Goal: Information Seeking & Learning: Check status

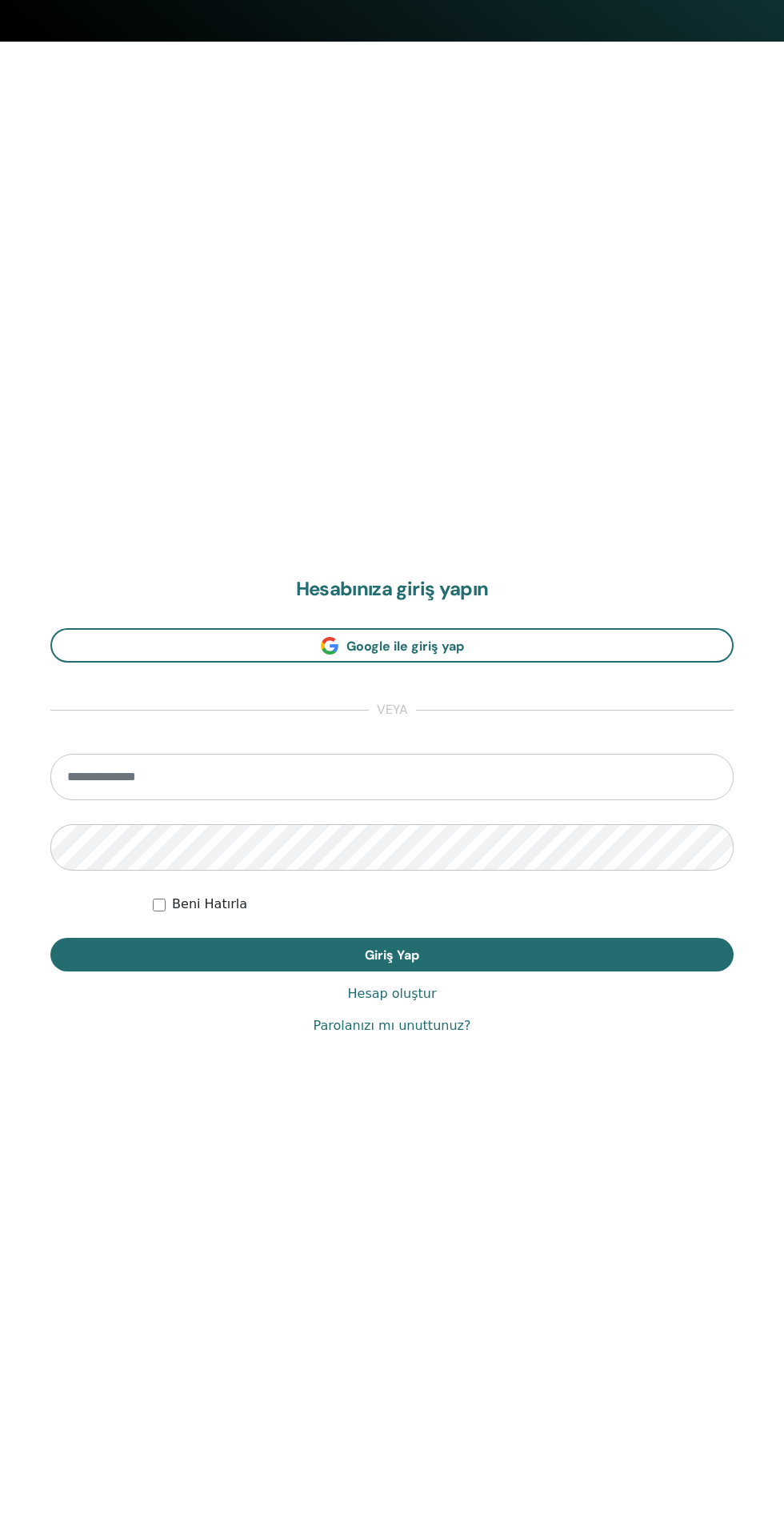
scroll to position [1530, 0]
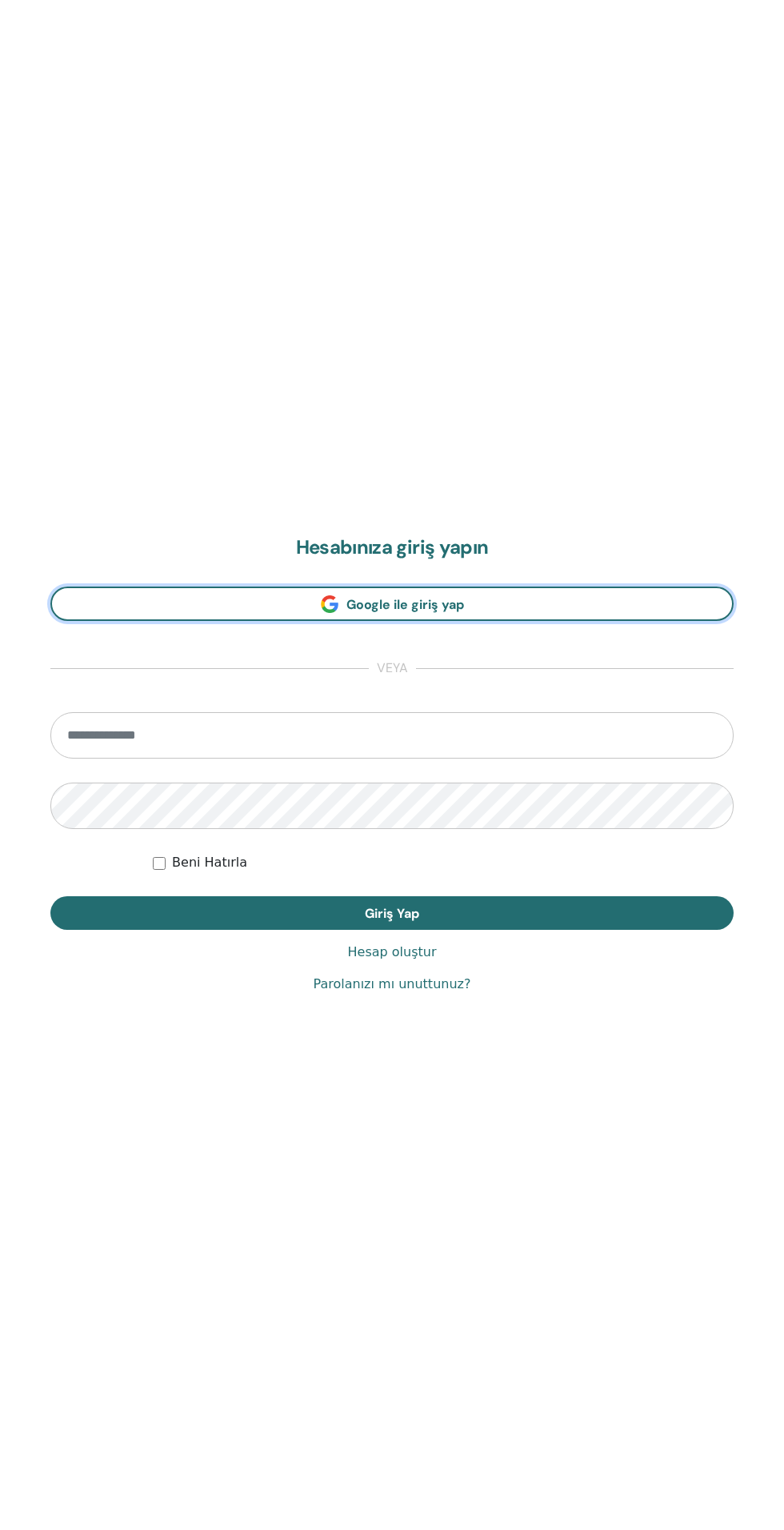
click at [261, 600] on link "Google ile giriş yap" at bounding box center [392, 604] width 683 height 35
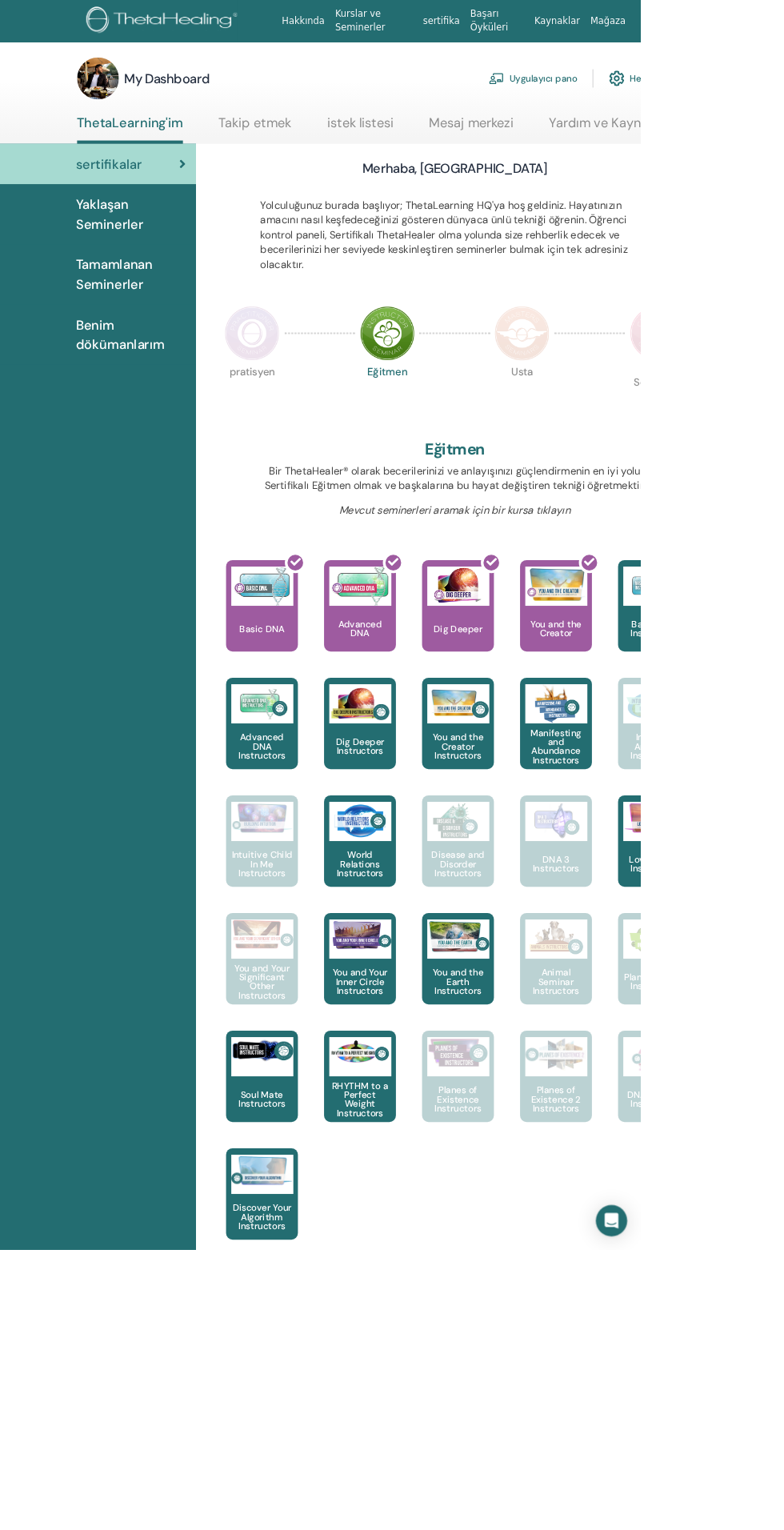
click at [312, 397] on img at bounding box center [308, 408] width 67 height 67
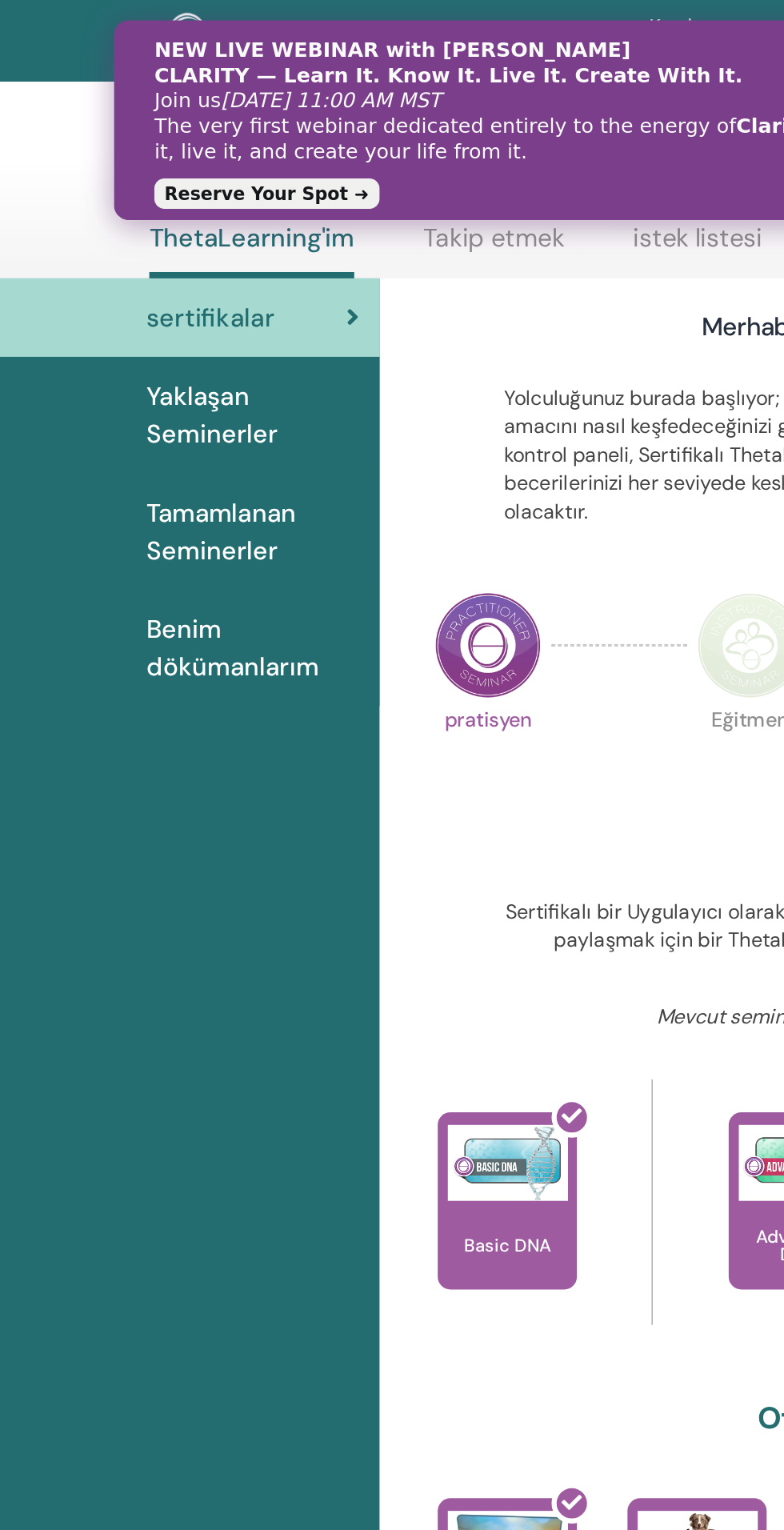
click at [106, 347] on span "Tamamlanan Seminerler" at bounding box center [160, 336] width 134 height 48
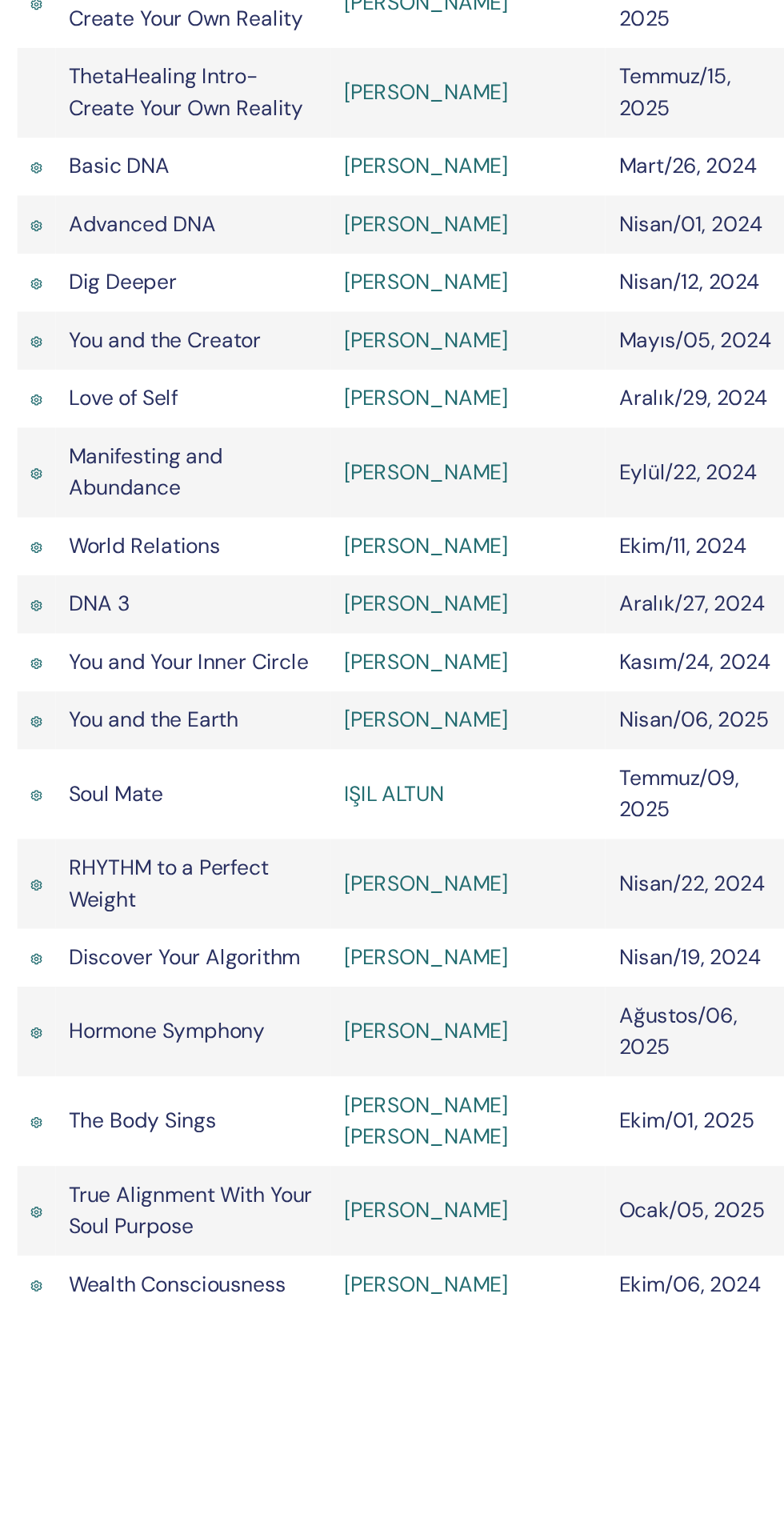
scroll to position [7, 0]
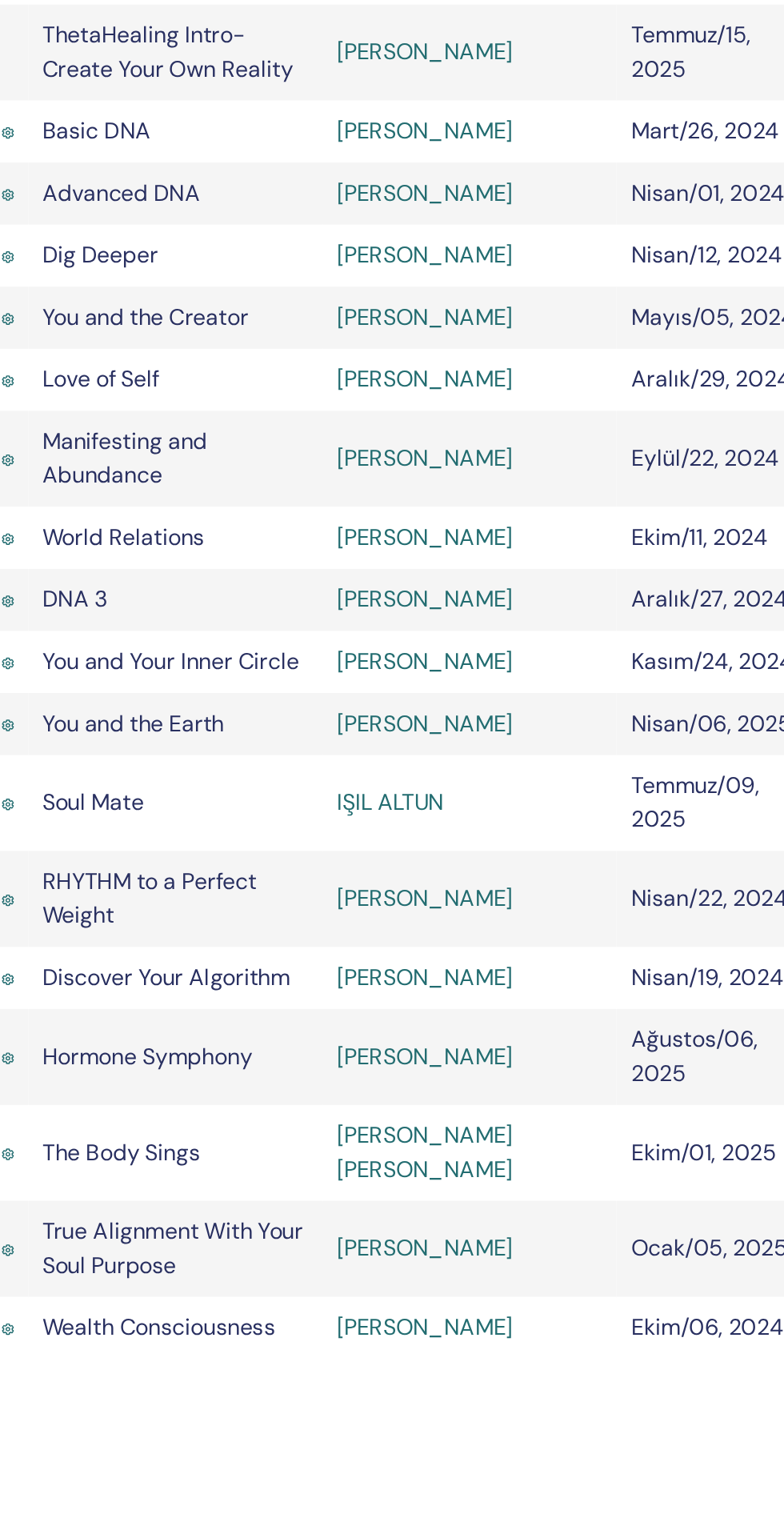
click at [492, 760] on link "GAYE ALKAN" at bounding box center [517, 751] width 100 height 16
